Goal: Task Accomplishment & Management: Use online tool/utility

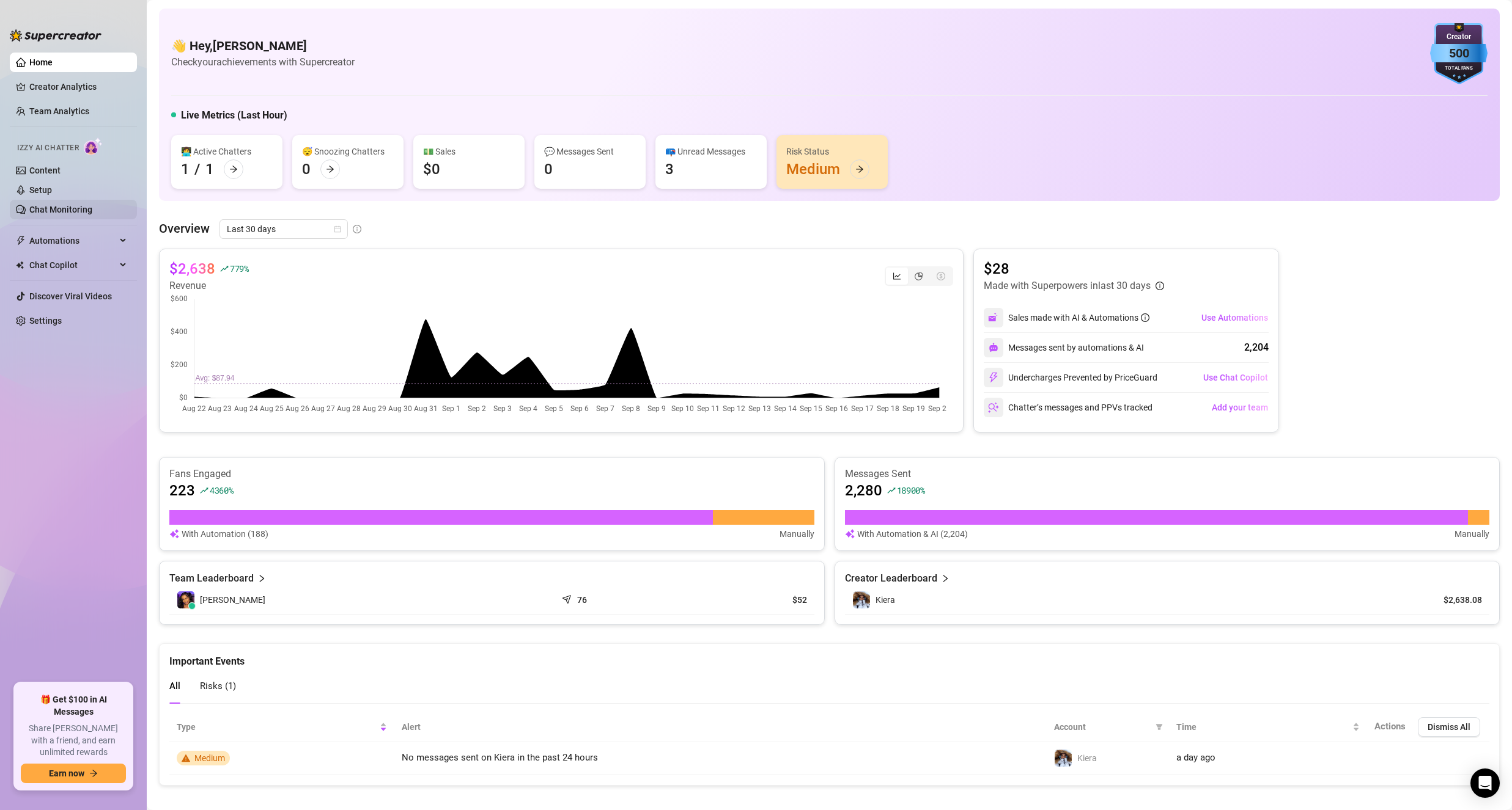
click at [78, 210] on link "Chat Monitoring" at bounding box center [61, 210] width 63 height 10
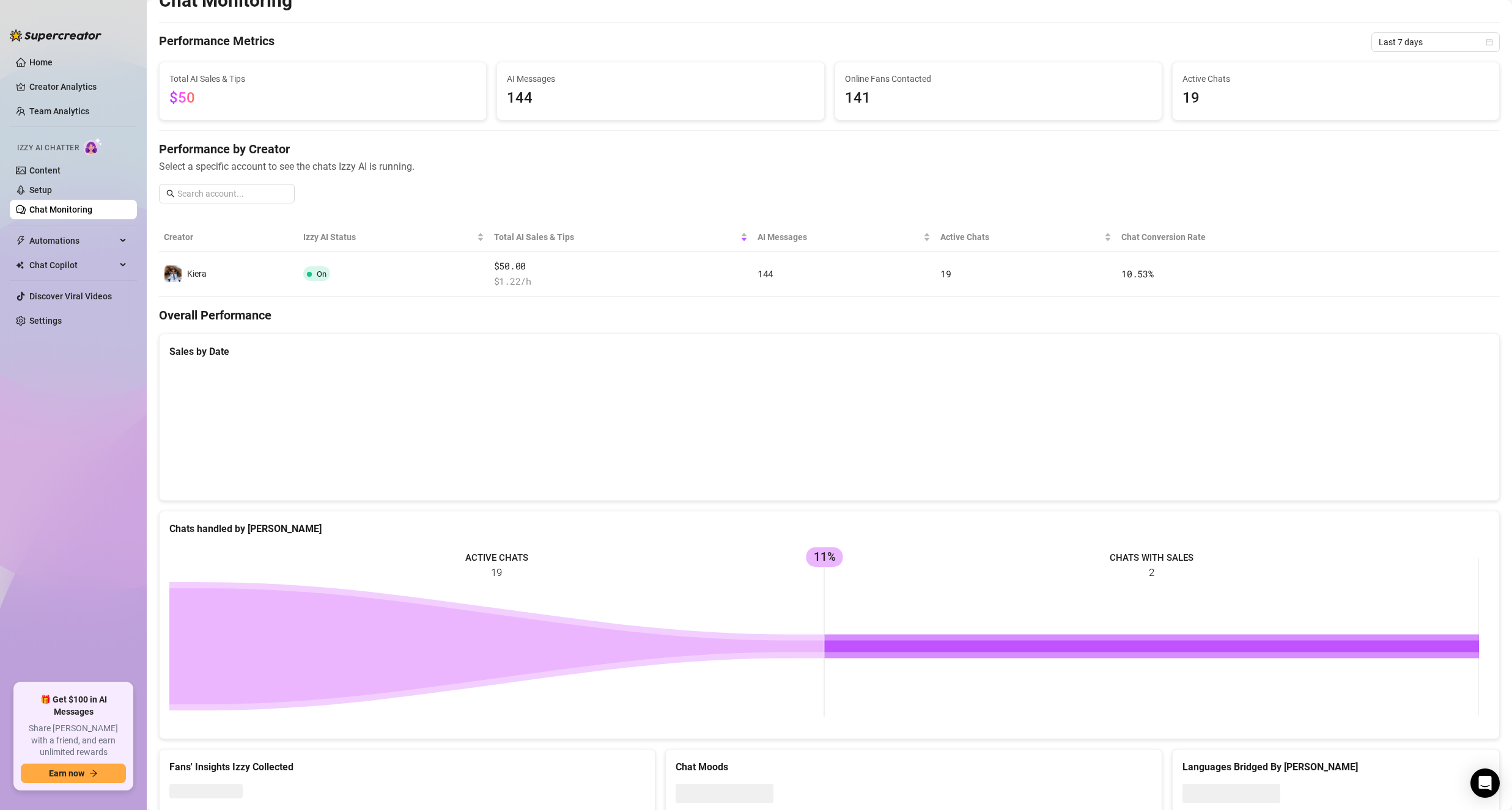
scroll to position [60, 0]
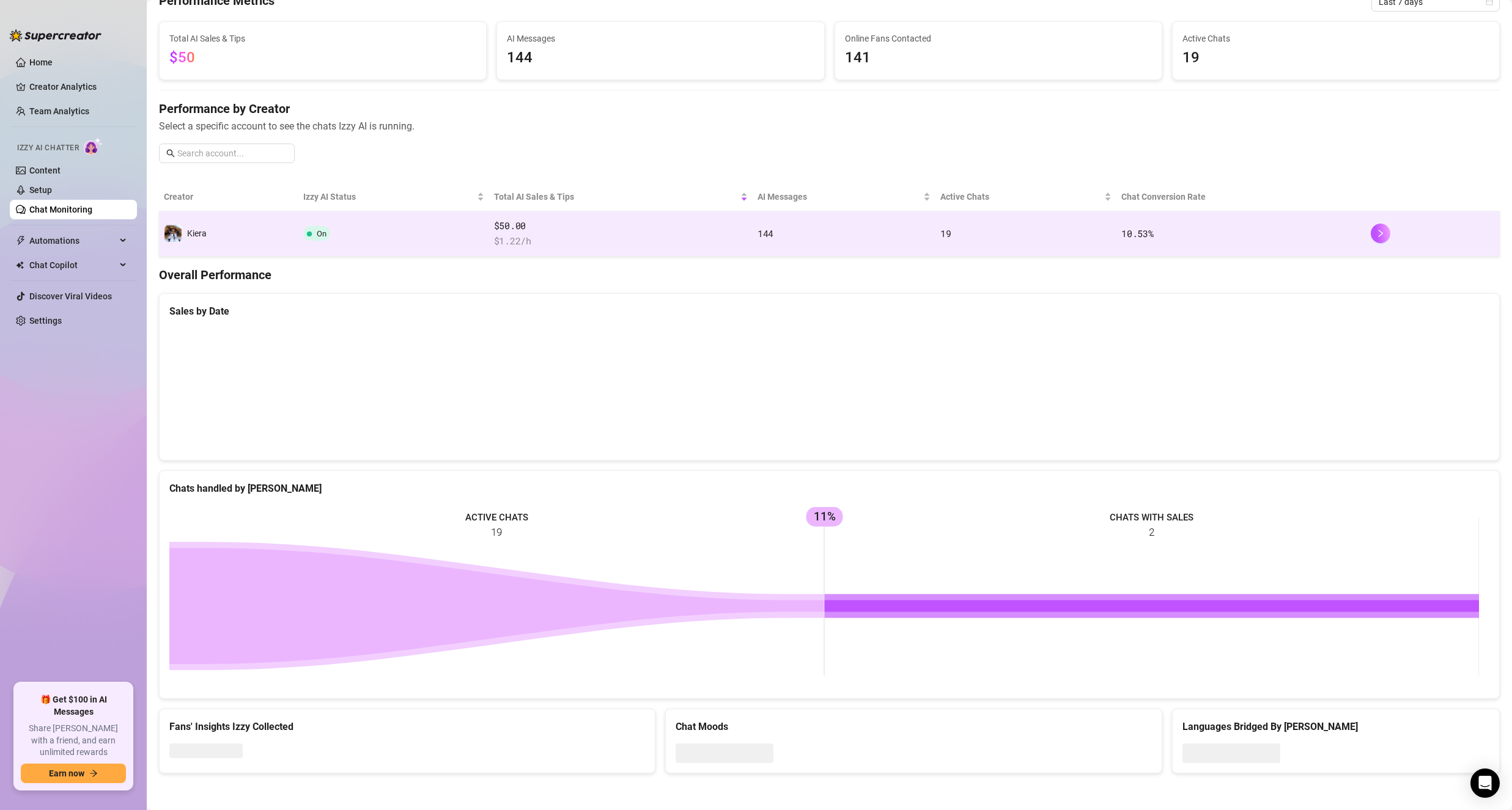
click at [450, 229] on td "On" at bounding box center [394, 234] width 191 height 45
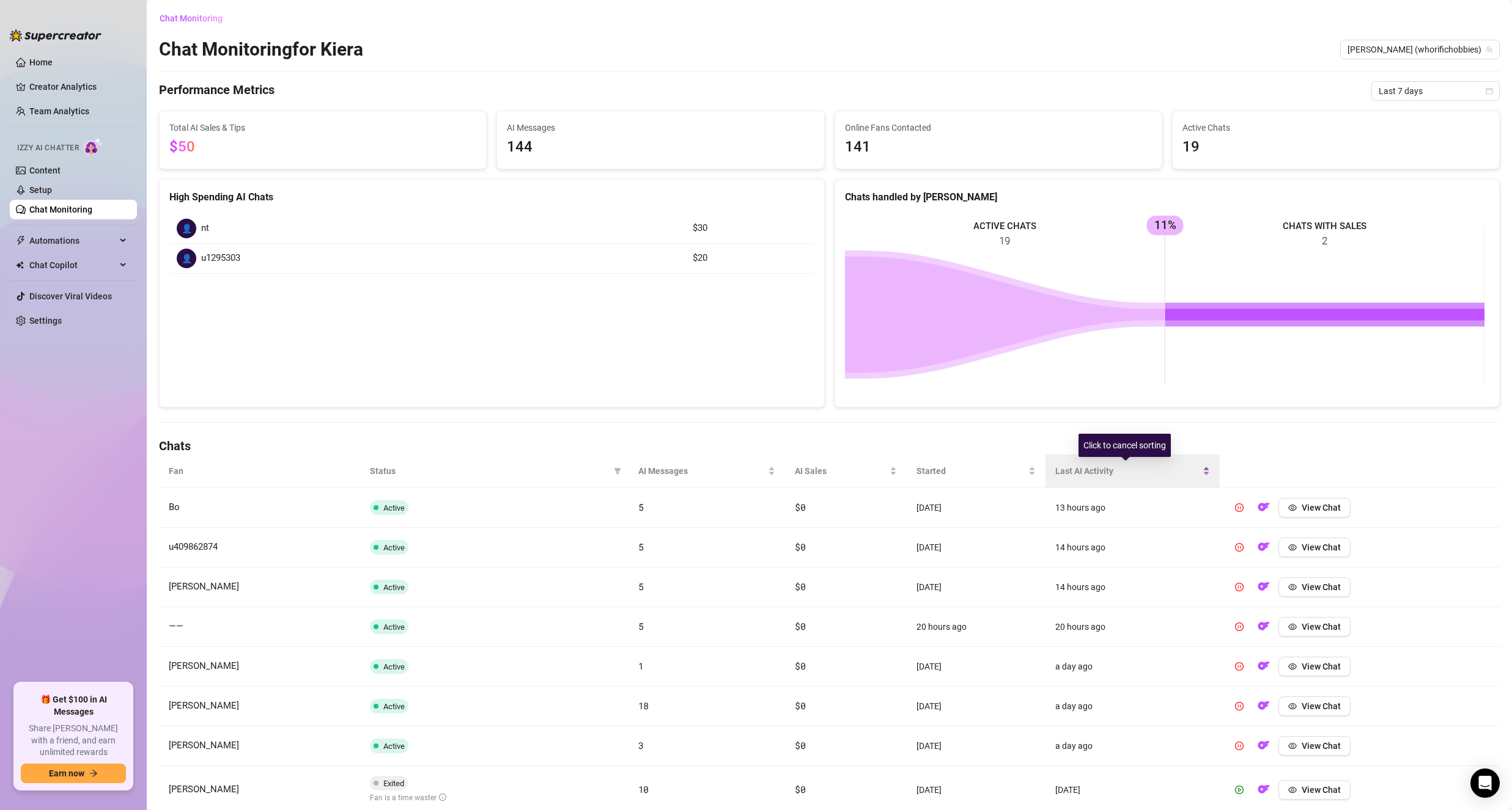
click at [1118, 469] on span "Last AI Activity" at bounding box center [1127, 471] width 145 height 14
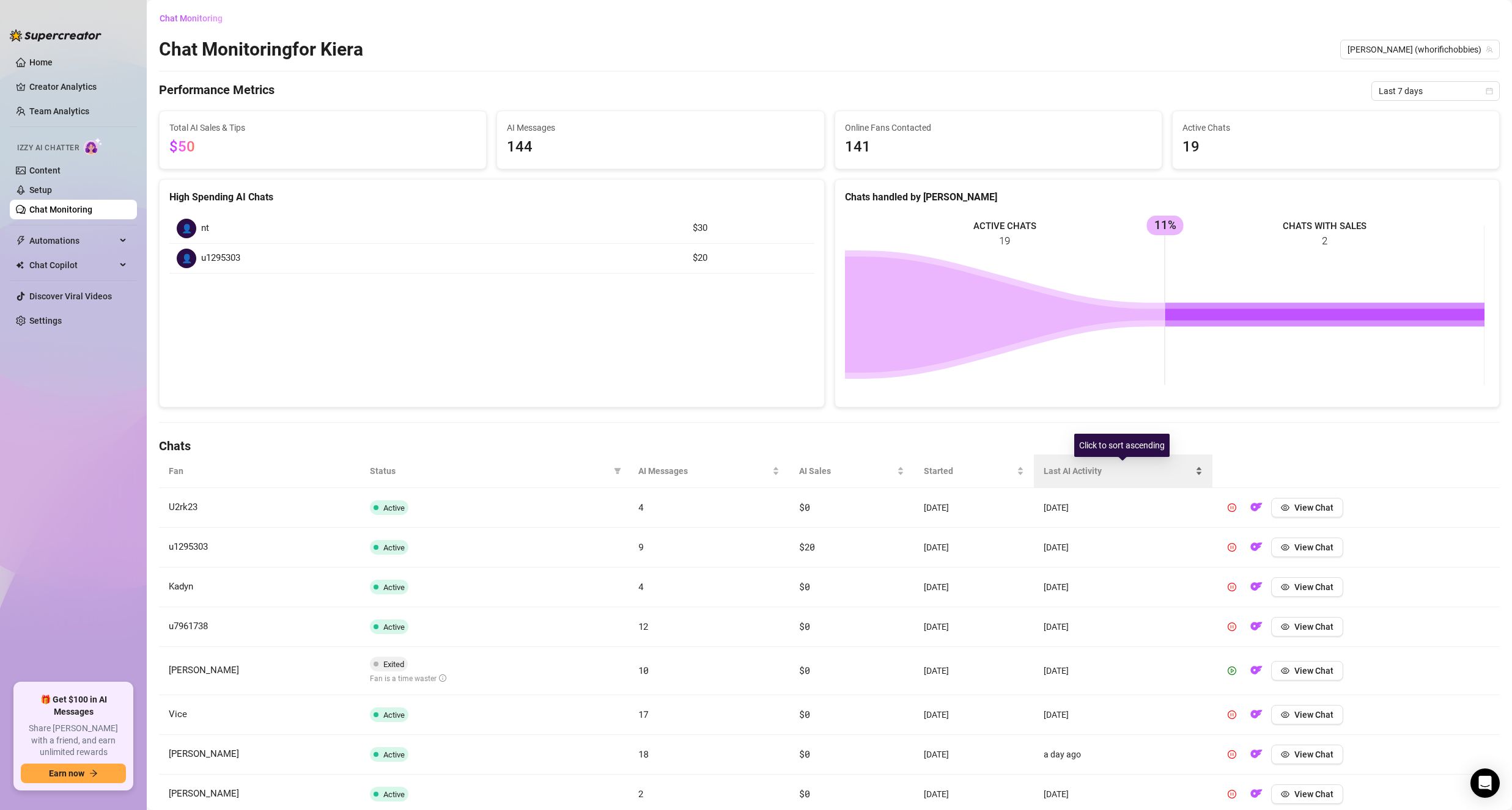
click at [1118, 468] on span "Last AI Activity" at bounding box center [1118, 471] width 149 height 14
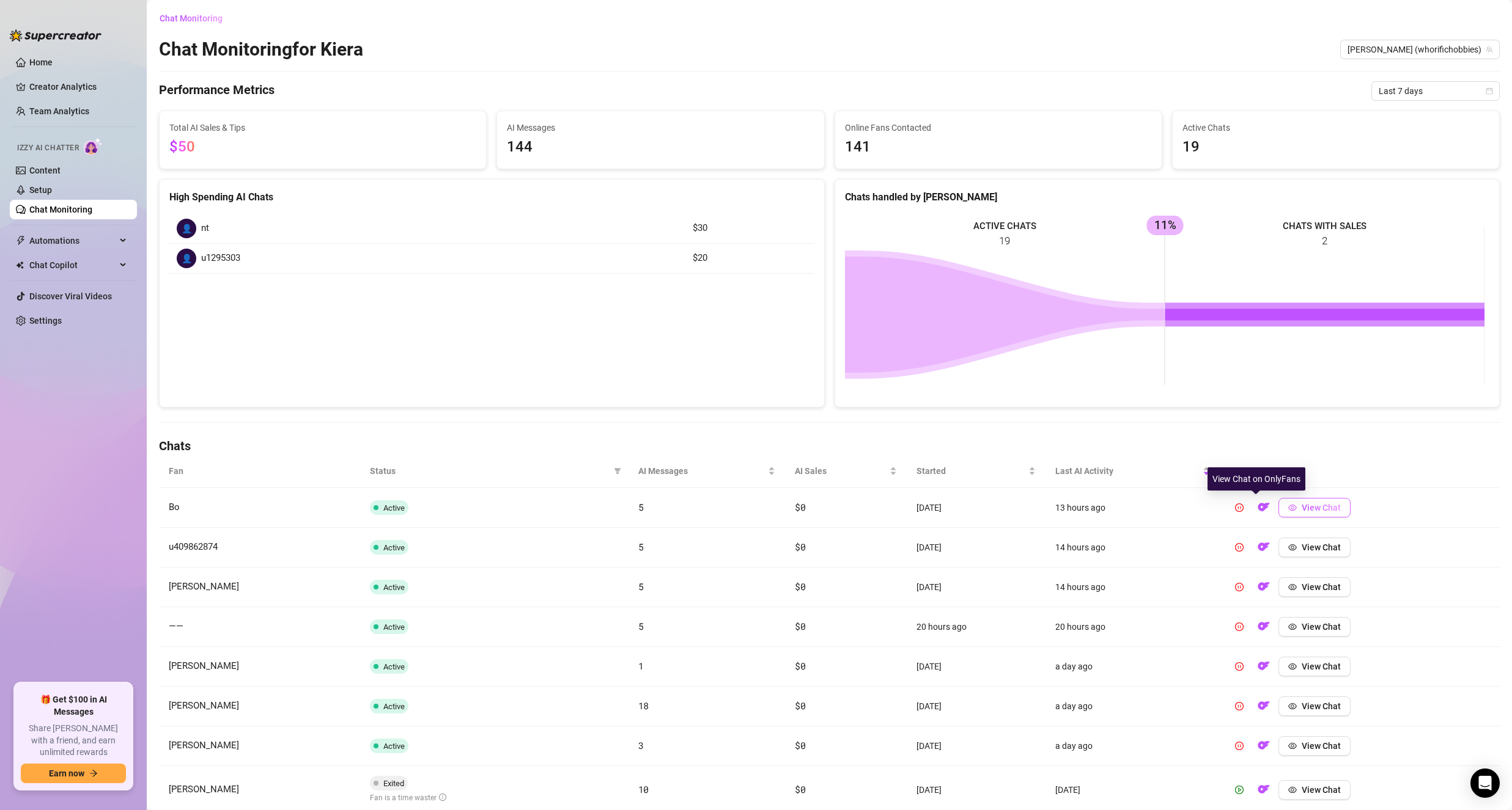
click at [1289, 509] on button "View Chat" at bounding box center [1314, 507] width 72 height 19
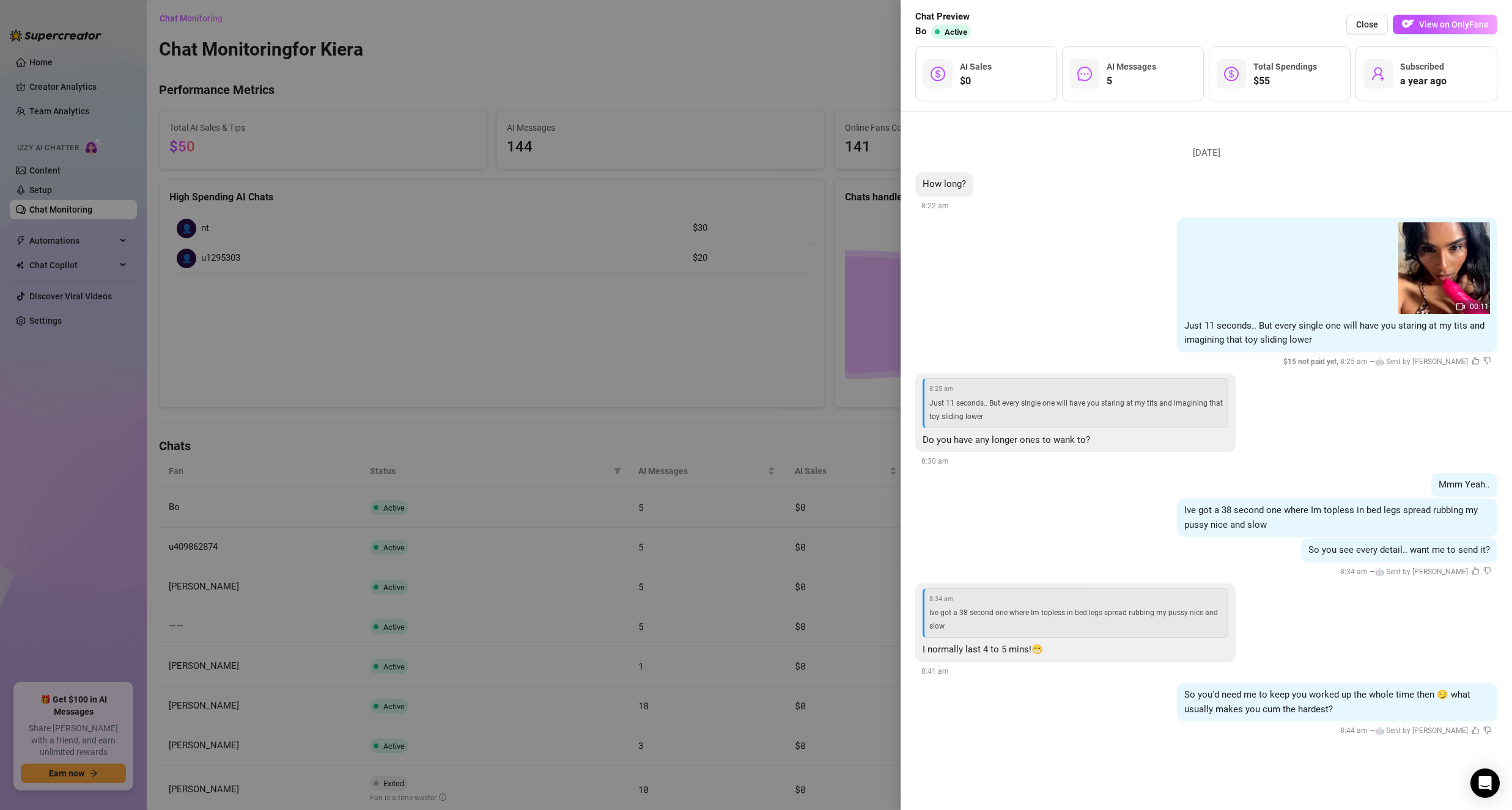
click at [853, 538] on div at bounding box center [756, 405] width 1512 height 810
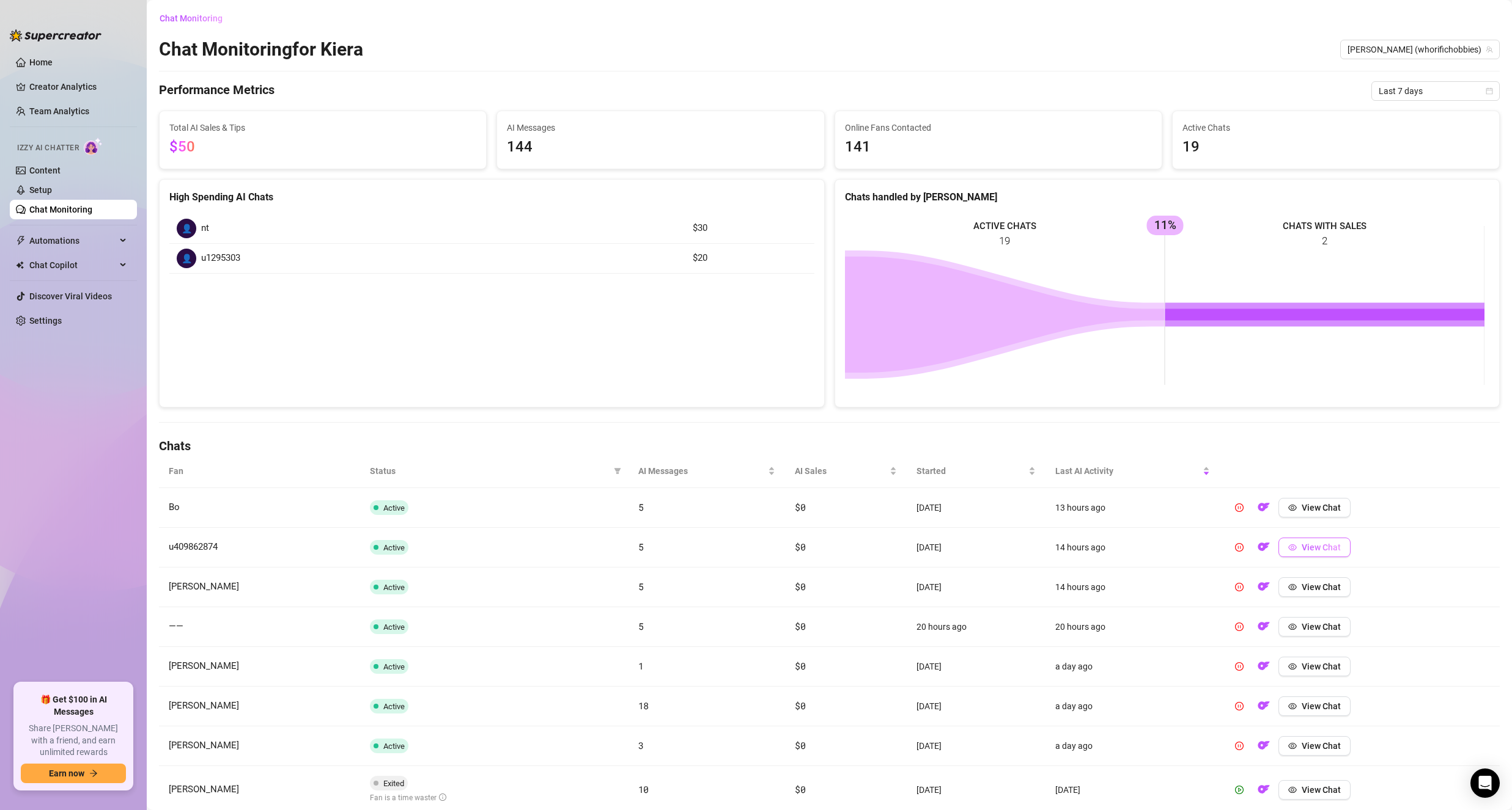
click at [1286, 556] on button "View Chat" at bounding box center [1314, 548] width 72 height 19
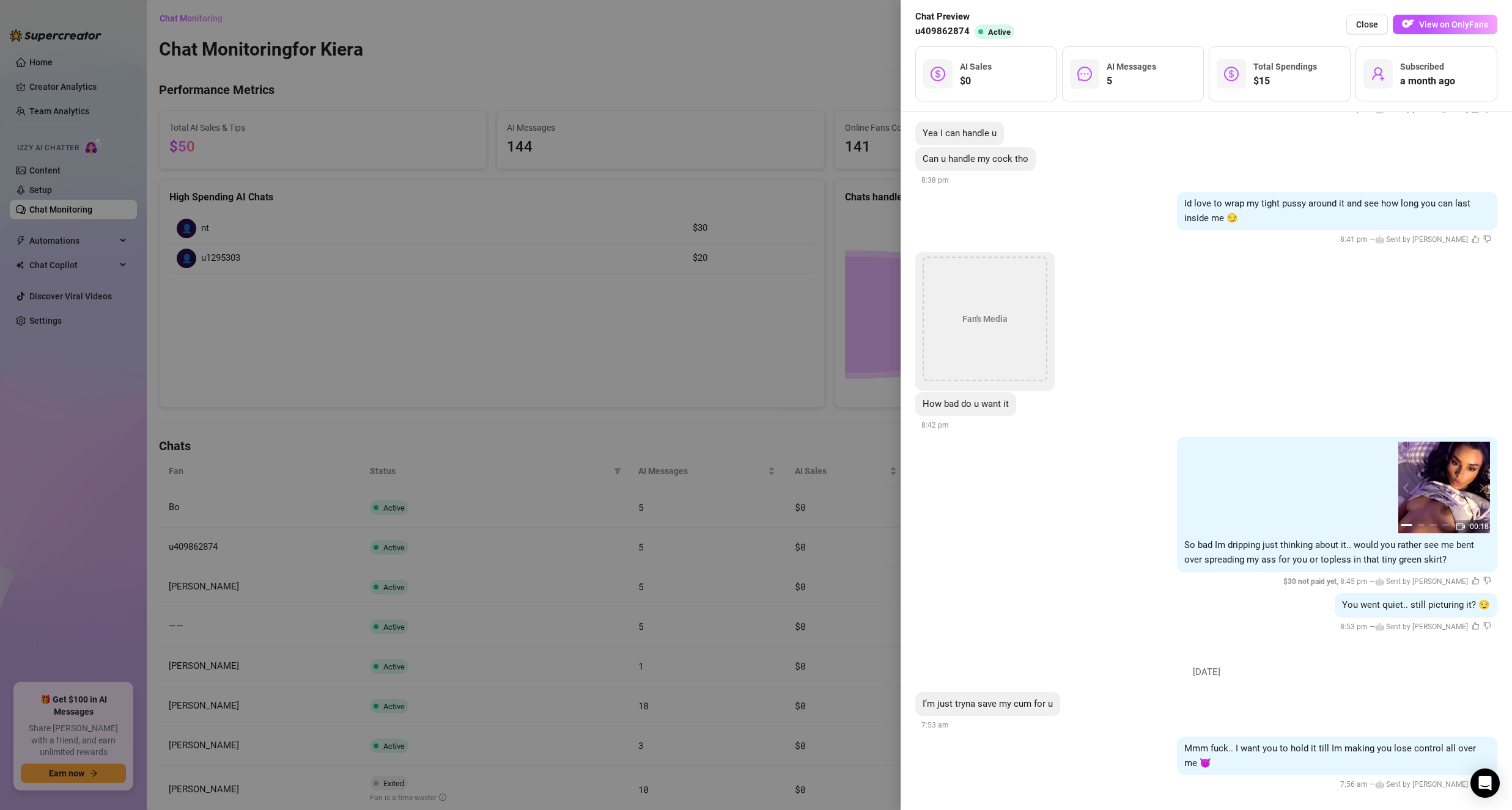
scroll to position [304, 0]
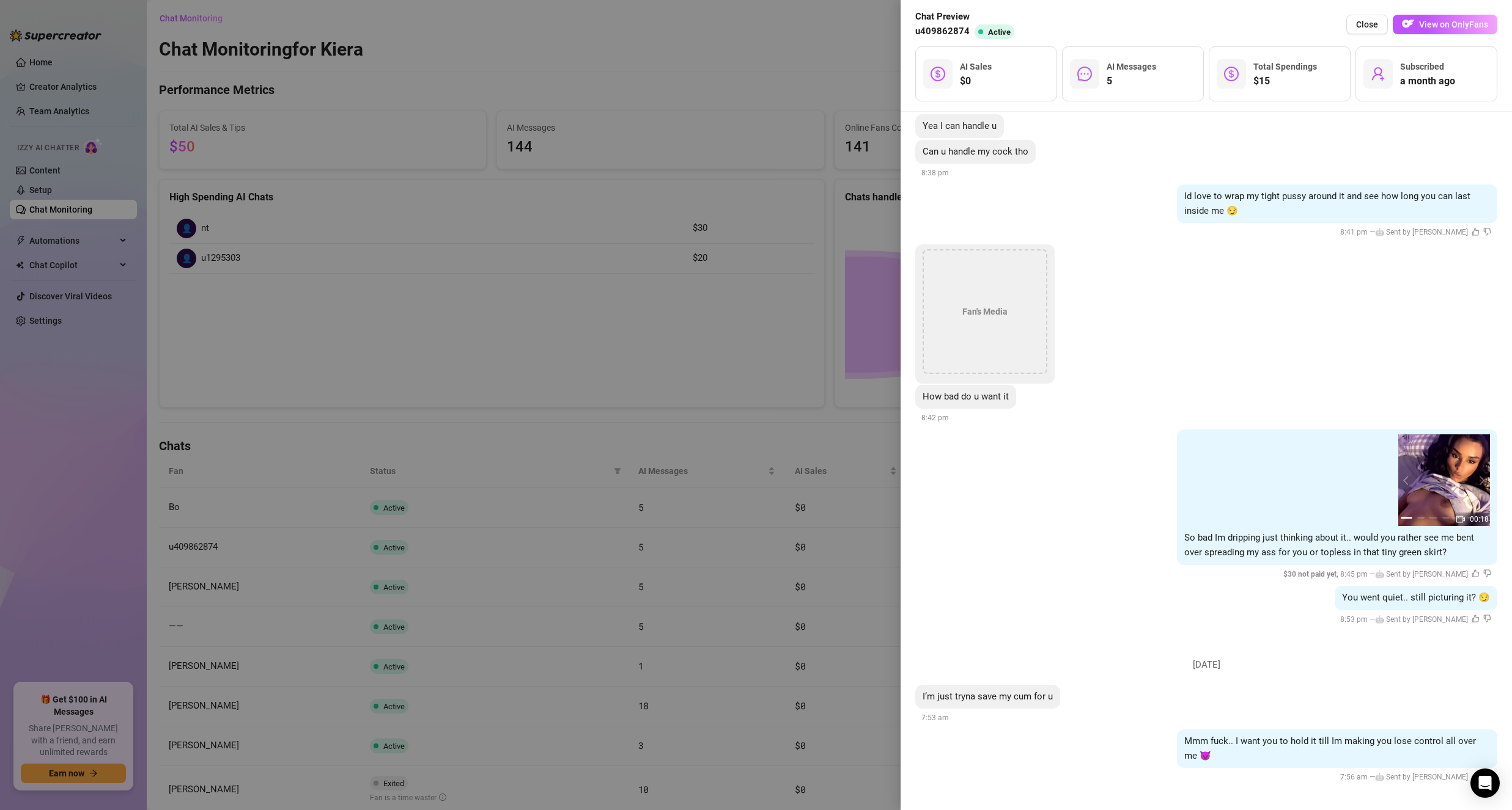
click at [875, 538] on div at bounding box center [756, 405] width 1512 height 810
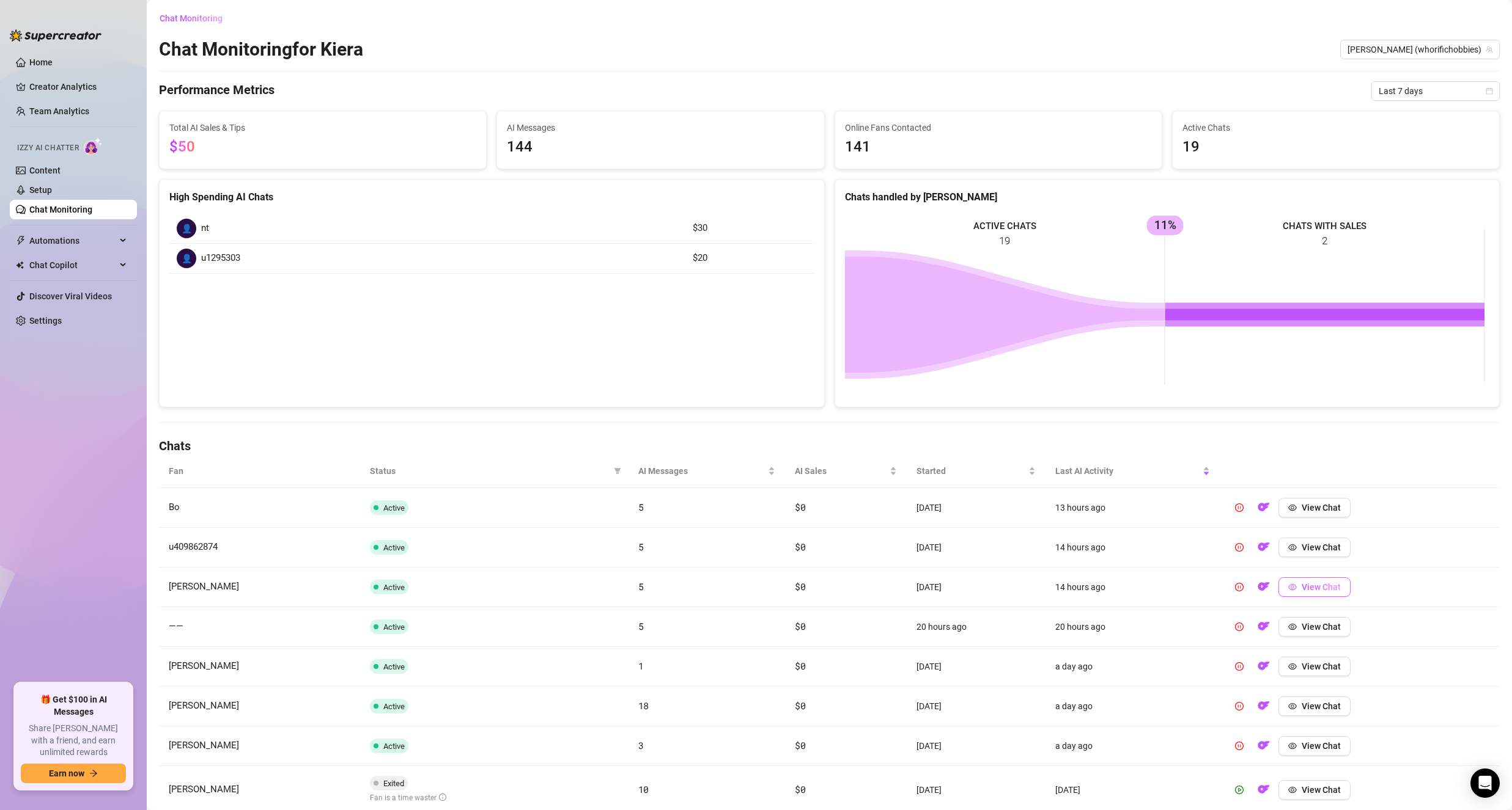
click at [1320, 585] on span "View Chat" at bounding box center [1321, 587] width 39 height 10
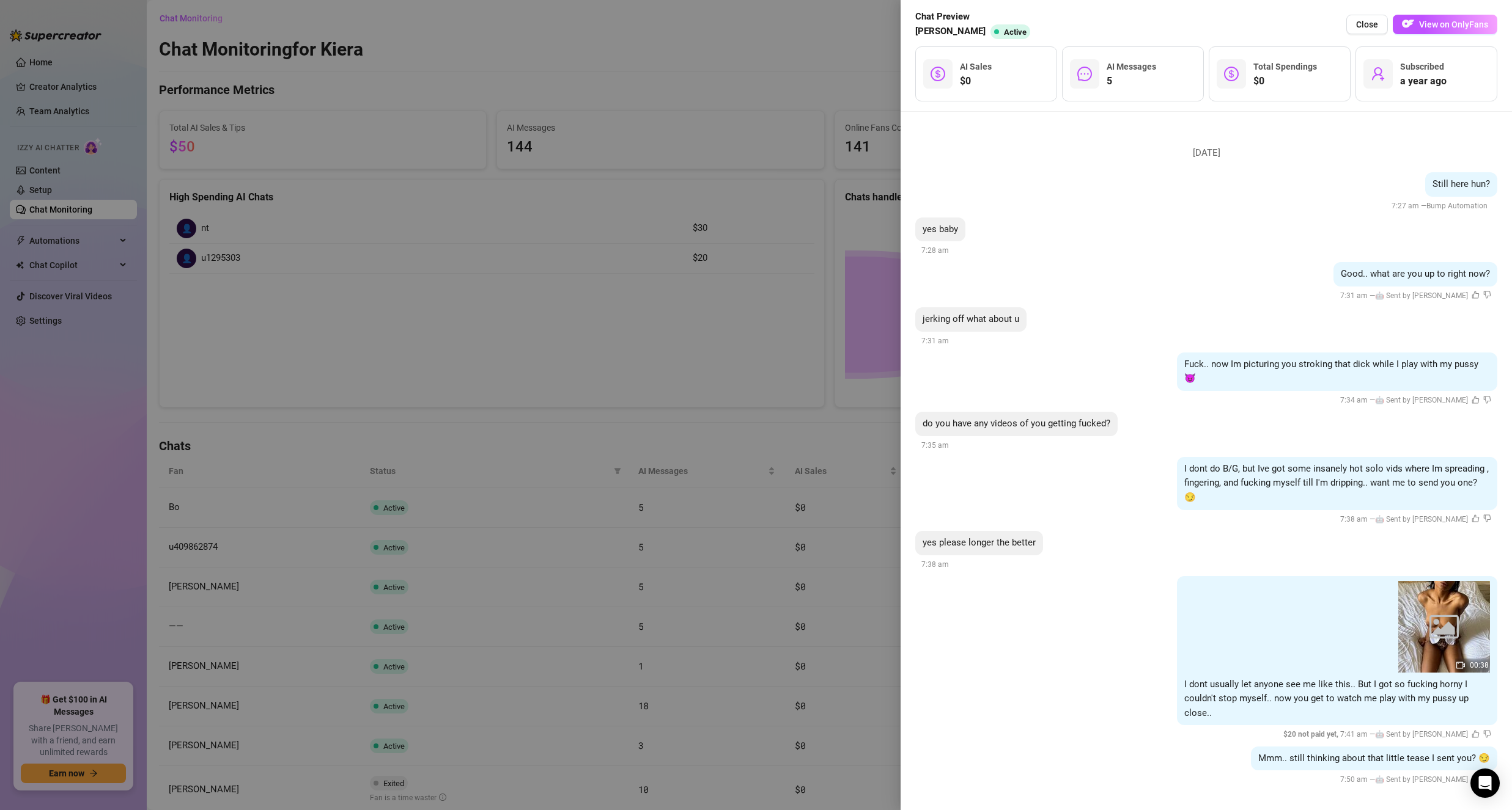
scroll to position [2, 0]
click at [881, 566] on div at bounding box center [756, 405] width 1512 height 810
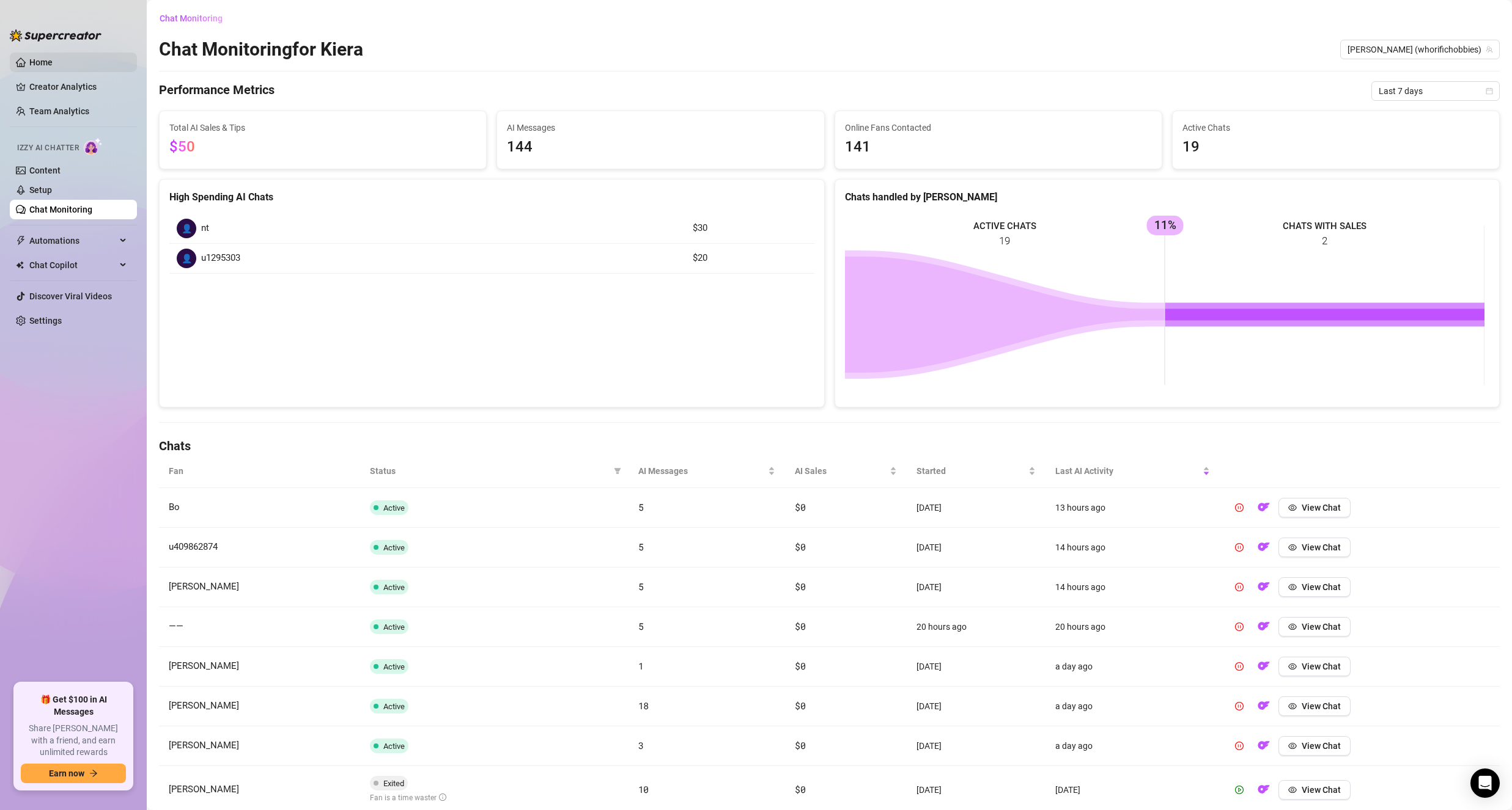
click at [53, 57] on link "Home" at bounding box center [40, 62] width 23 height 10
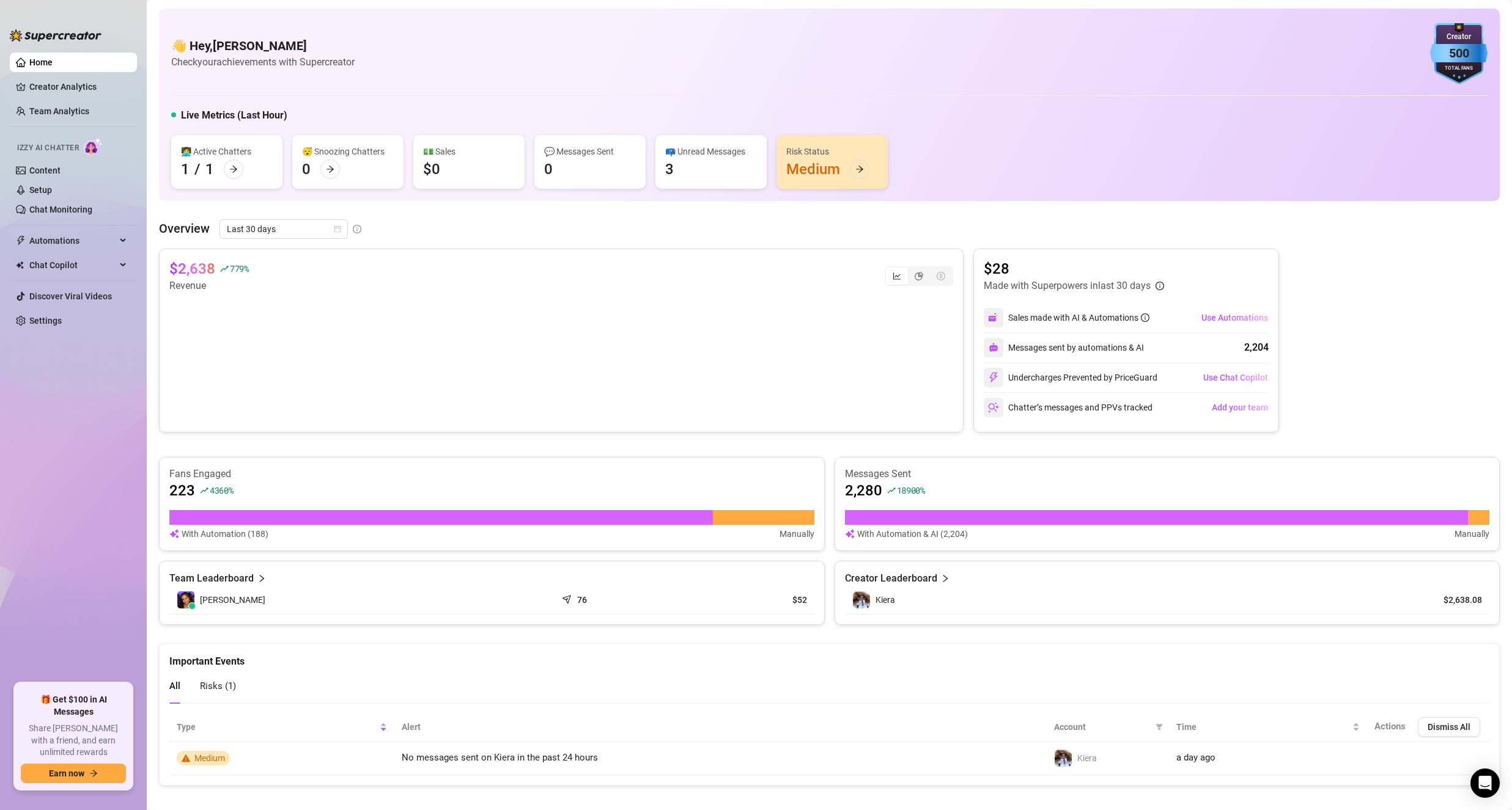
click at [1063, 175] on div "👩‍💻 Active Chatters 1 / 1 😴 Snoozing Chatters 0 💵 Sales $0 💬 Messages Sent 0 📪 …" at bounding box center [829, 162] width 1316 height 53
